Goal: Obtain resource: Download file/media

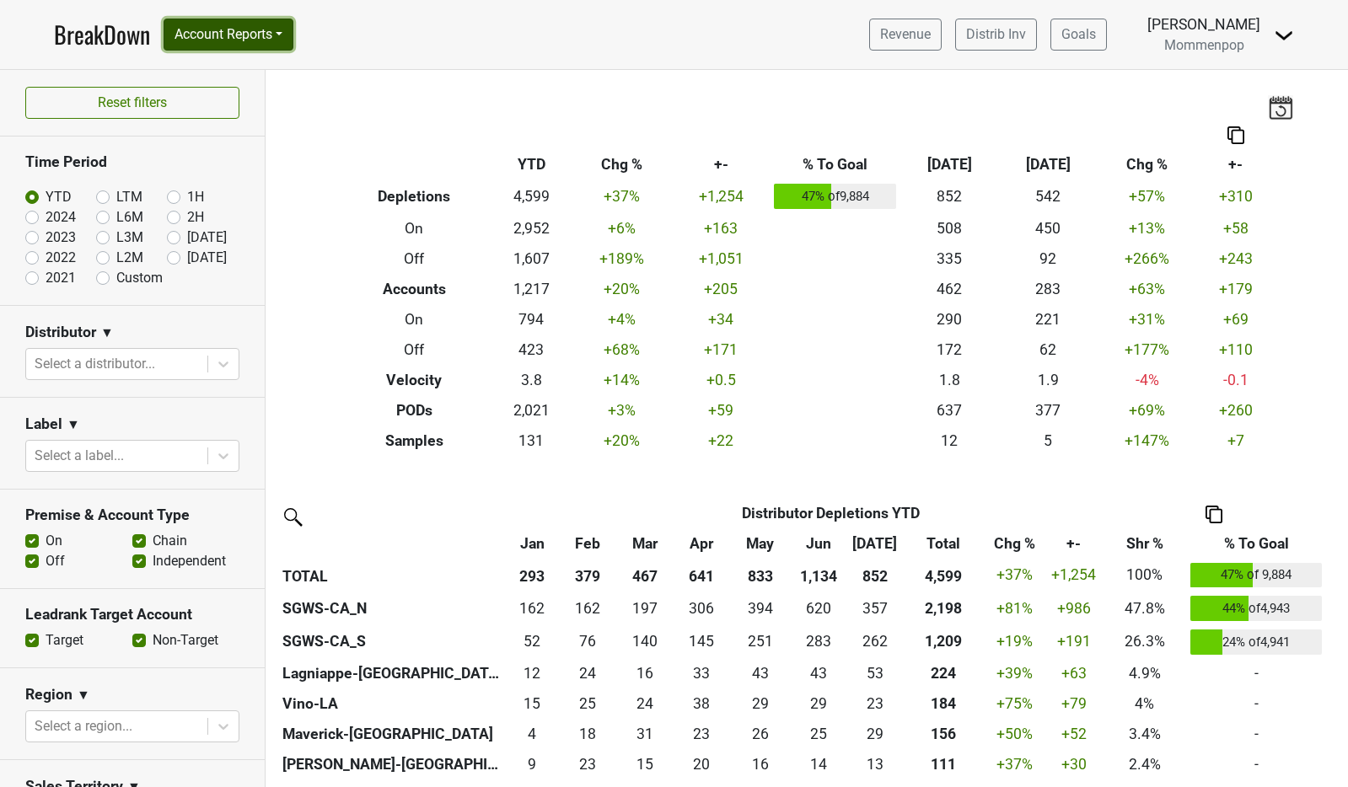
click at [264, 35] on button "Account Reports" at bounding box center [229, 35] width 130 height 32
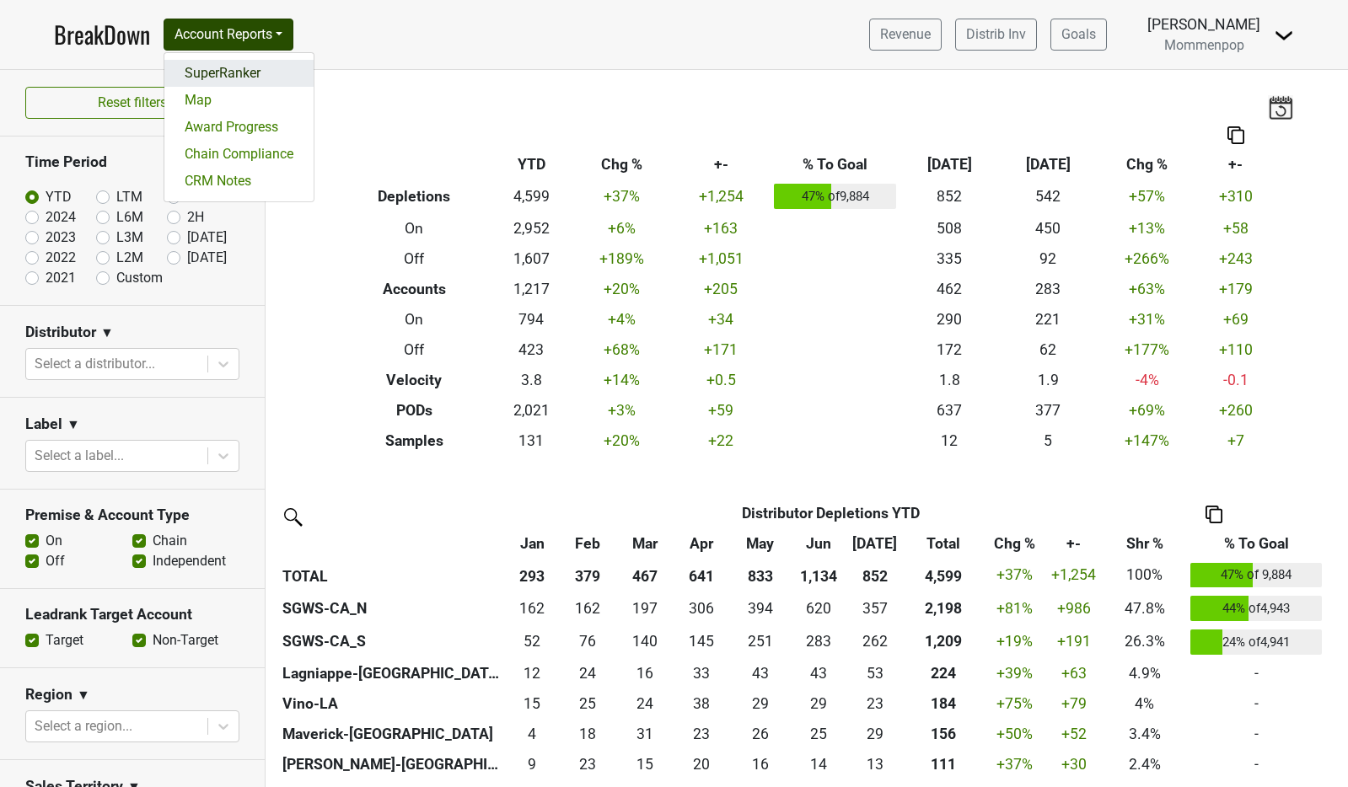
click at [249, 80] on link "SuperRanker" at bounding box center [238, 73] width 149 height 27
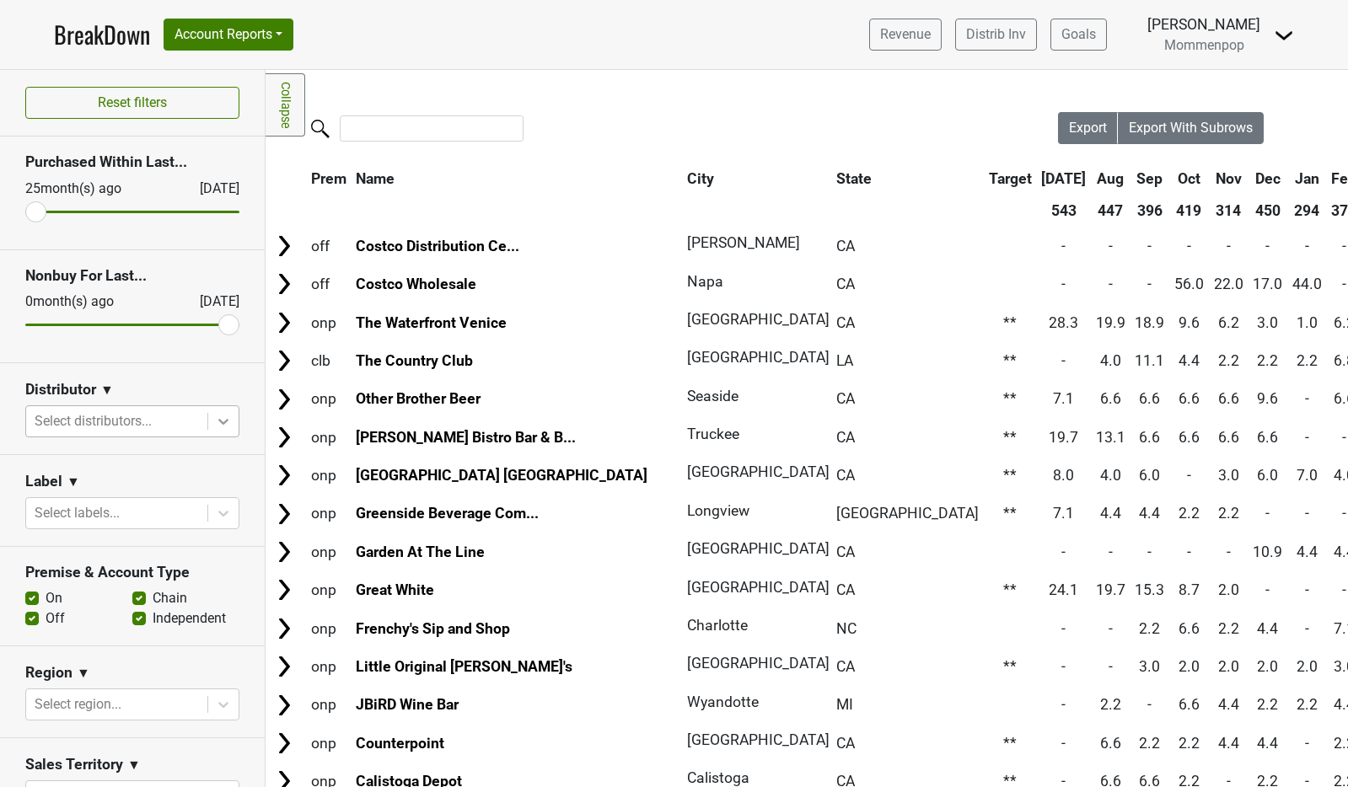
click at [215, 413] on icon at bounding box center [223, 421] width 17 height 17
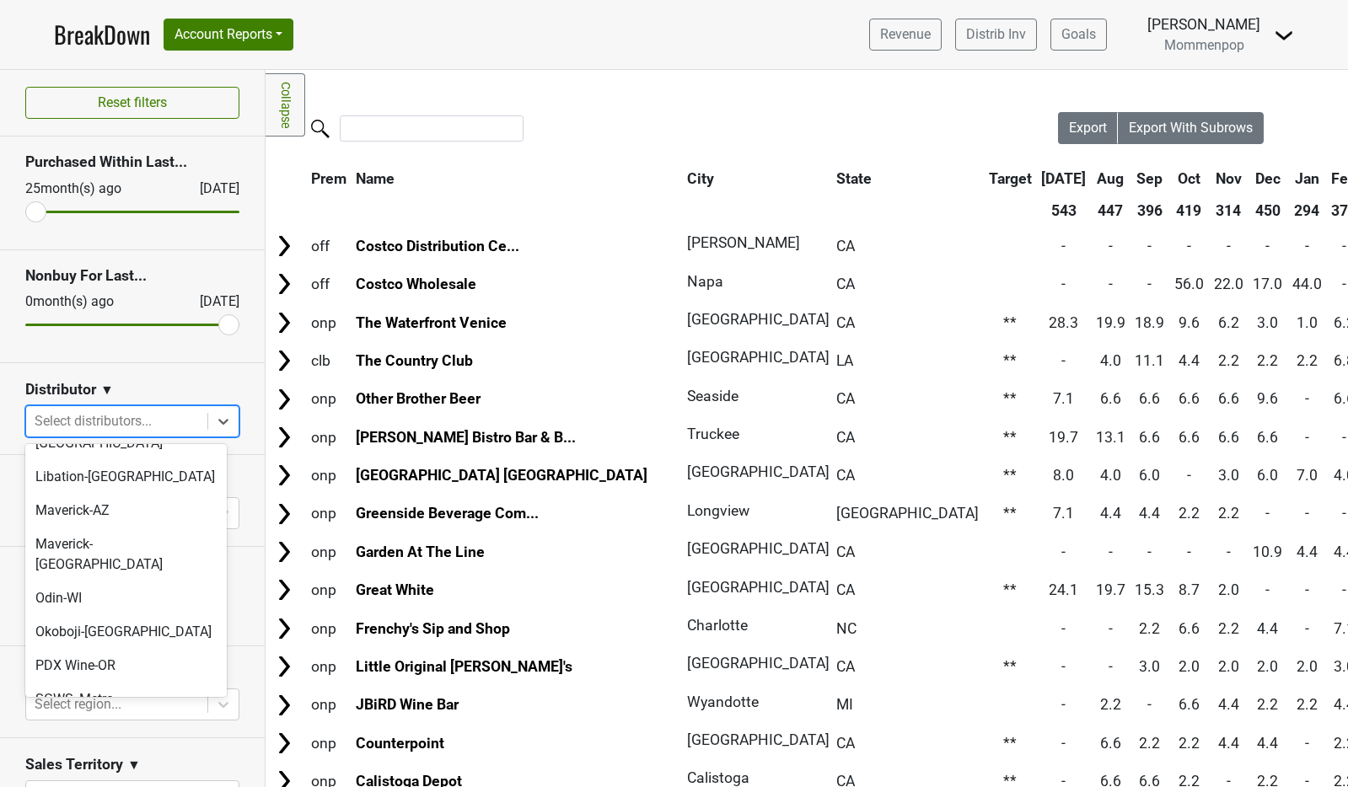
scroll to position [96, 0]
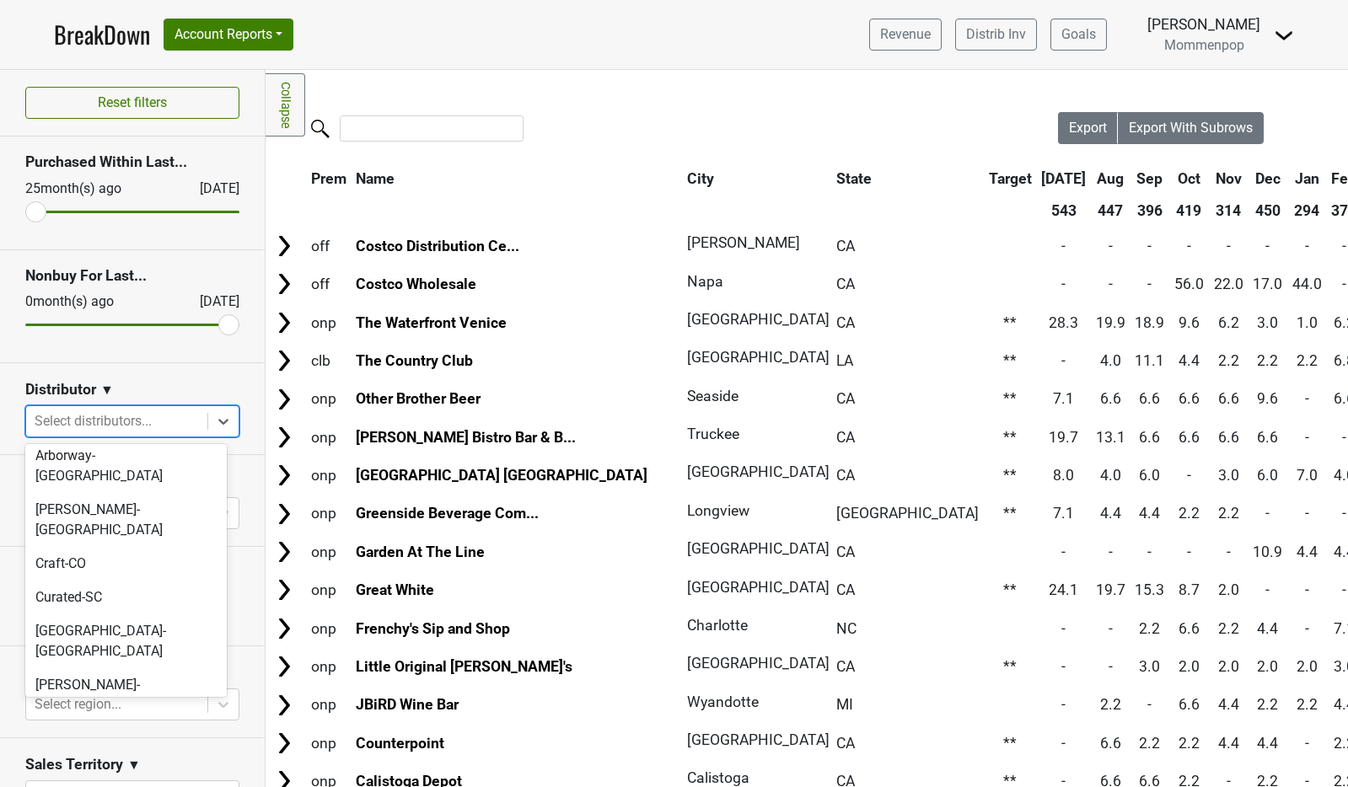
click at [130, 722] on div "Lagniappe-[GEOGRAPHIC_DATA]" at bounding box center [125, 749] width 201 height 54
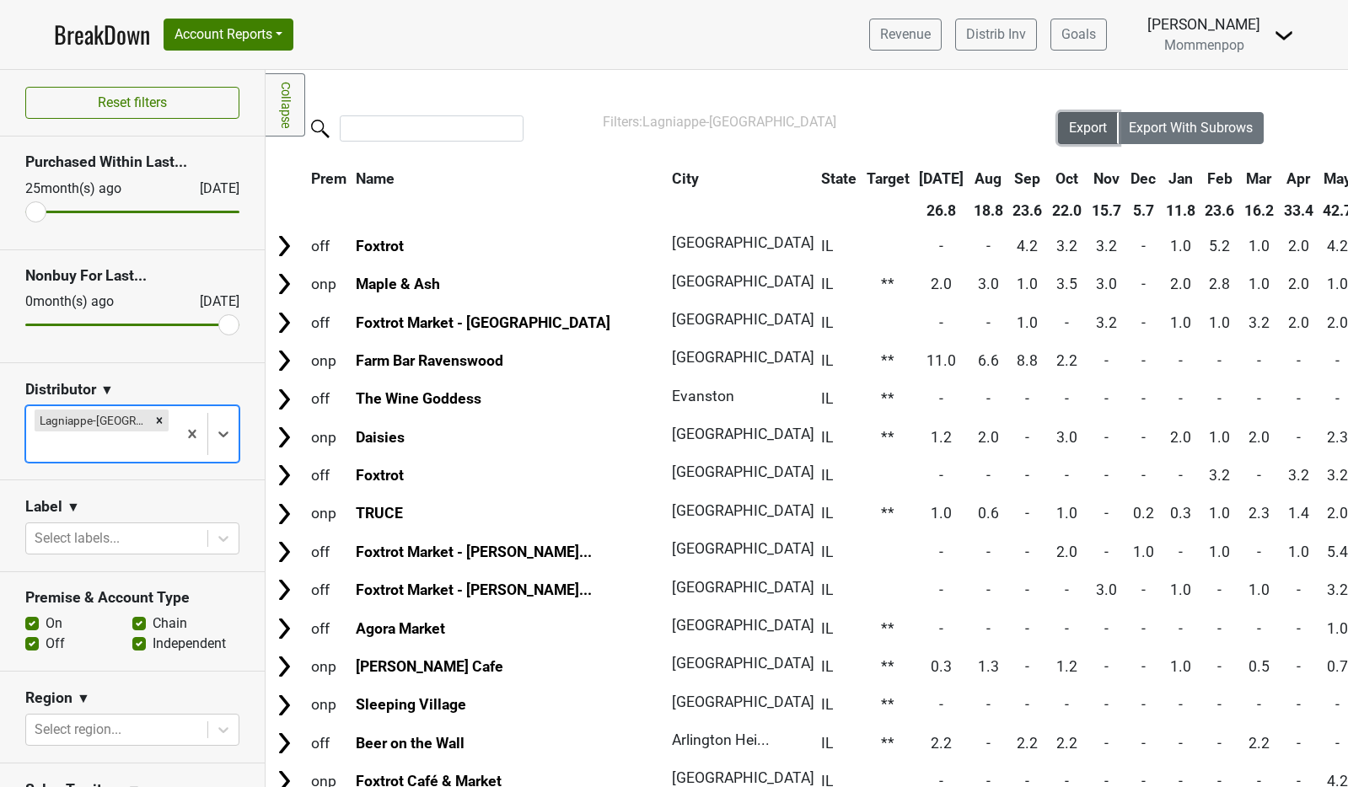
click at [1084, 130] on span "Export" at bounding box center [1088, 128] width 38 height 16
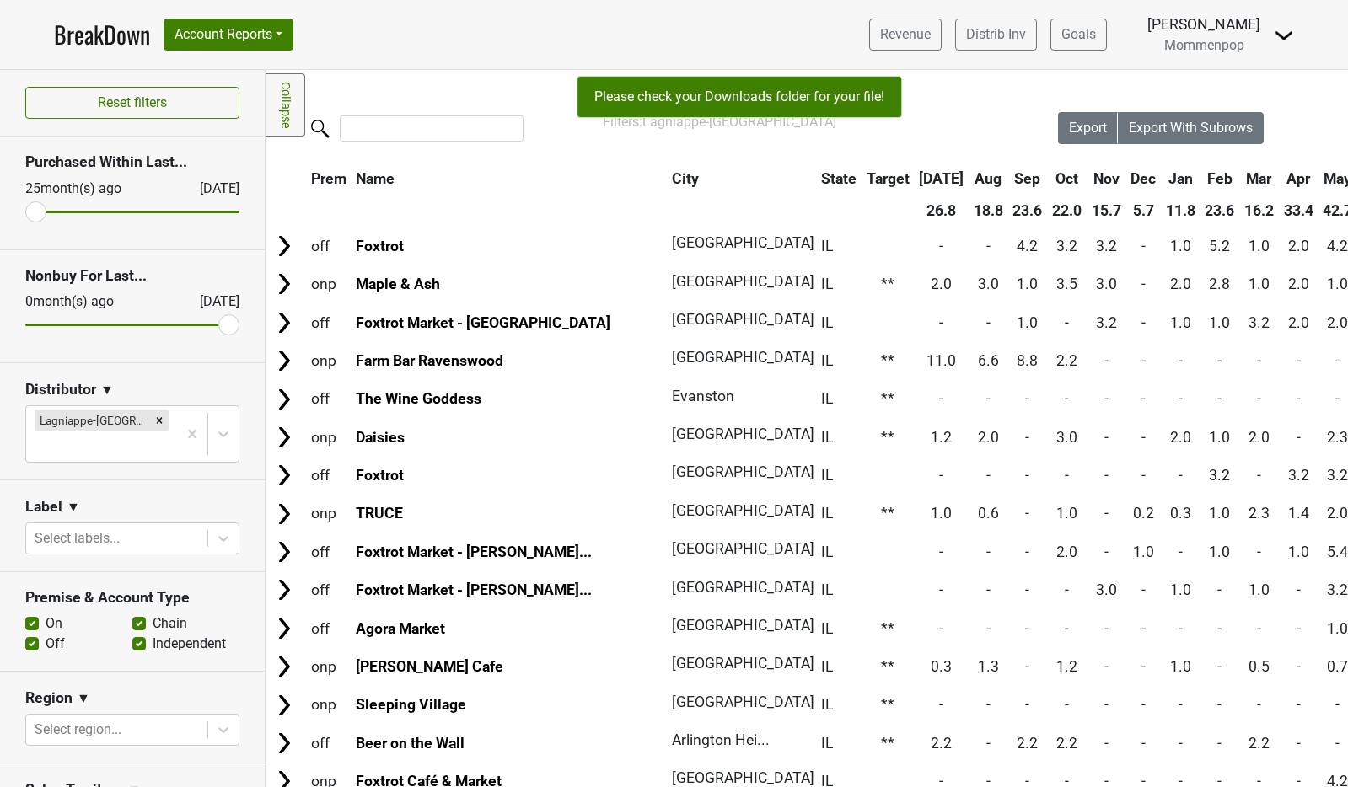
click at [1156, 18] on div "Revenue Distrib Inv Goals Anne Cameron Mommenpop Control Center Open Leadrank L…" at bounding box center [1074, 34] width 438 height 42
